Goal: Find contact information

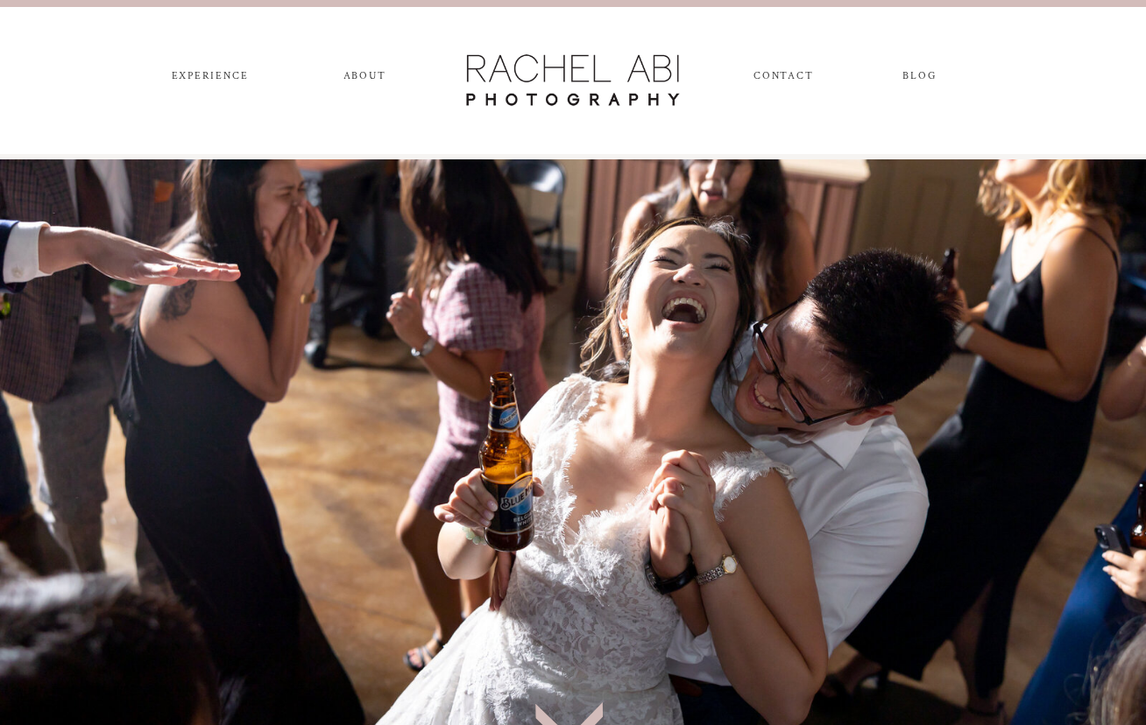
click at [221, 79] on nav "experience" at bounding box center [210, 79] width 92 height 19
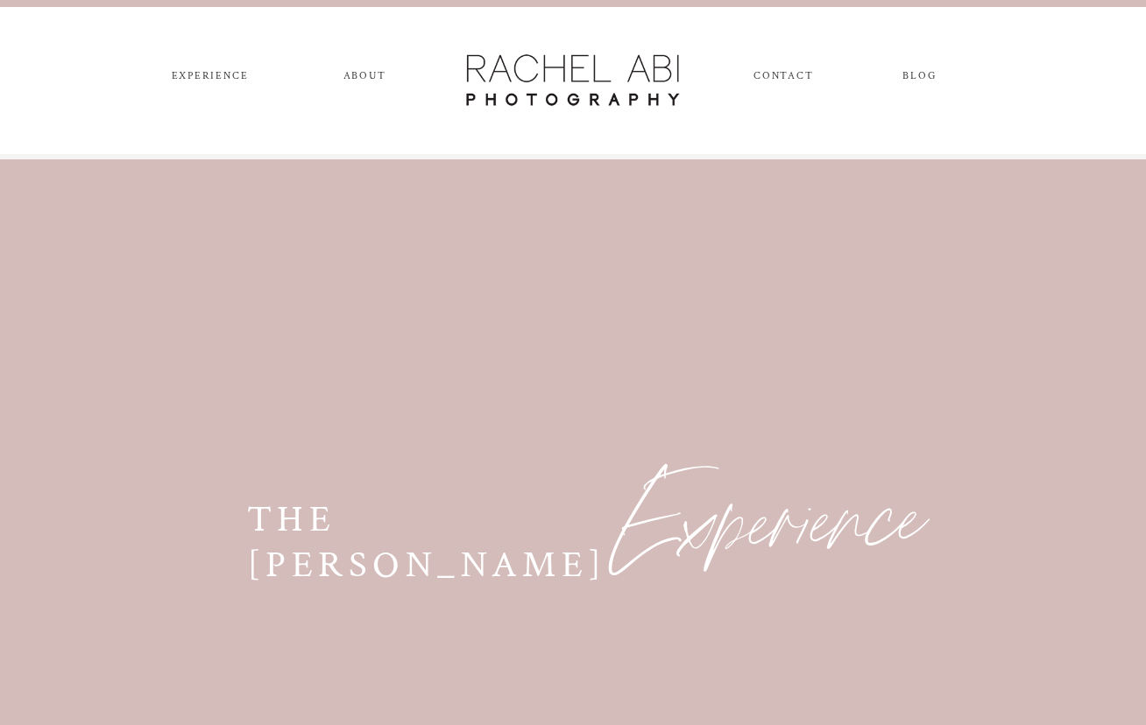
click at [808, 79] on nav "CONTACT" at bounding box center [782, 79] width 59 height 19
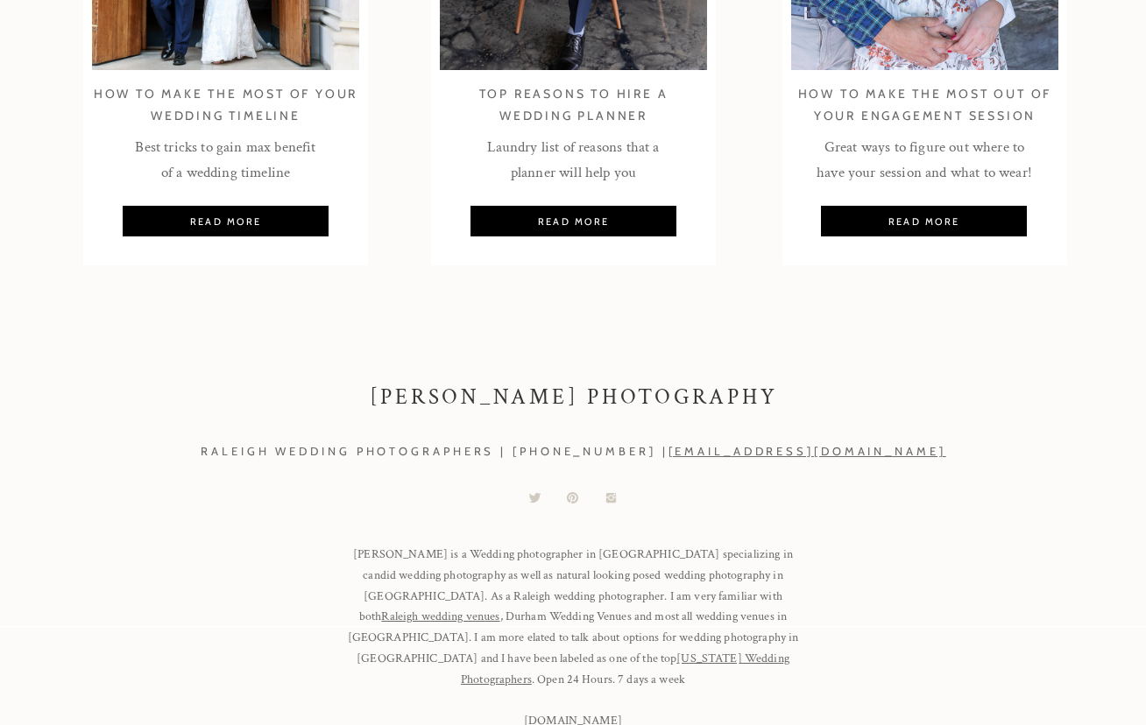
scroll to position [2550, 0]
